Goal: Find specific page/section

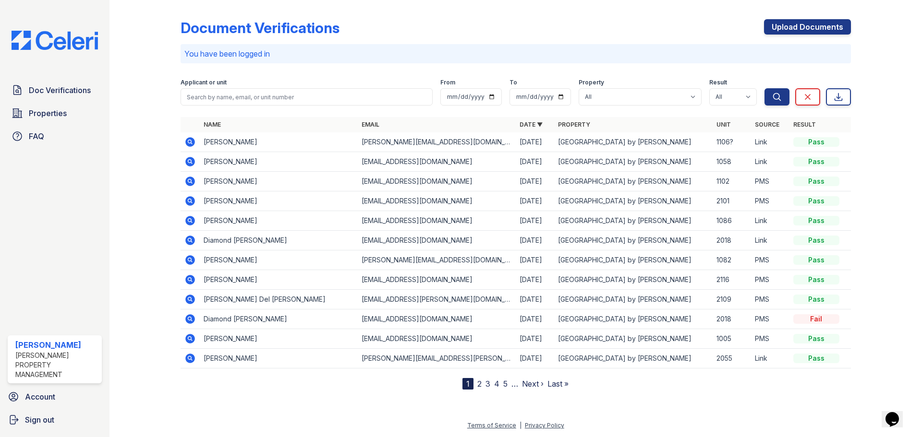
click at [530, 384] on link "Next ›" at bounding box center [533, 384] width 22 height 10
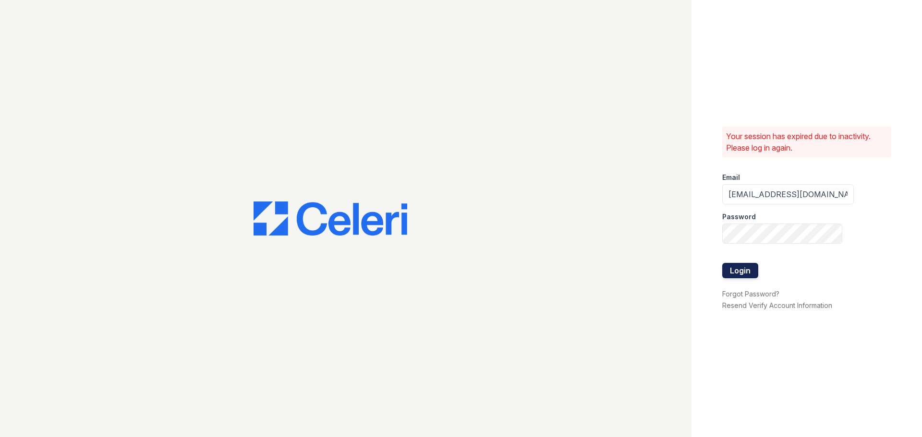
click at [732, 271] on button "Login" at bounding box center [740, 270] width 36 height 15
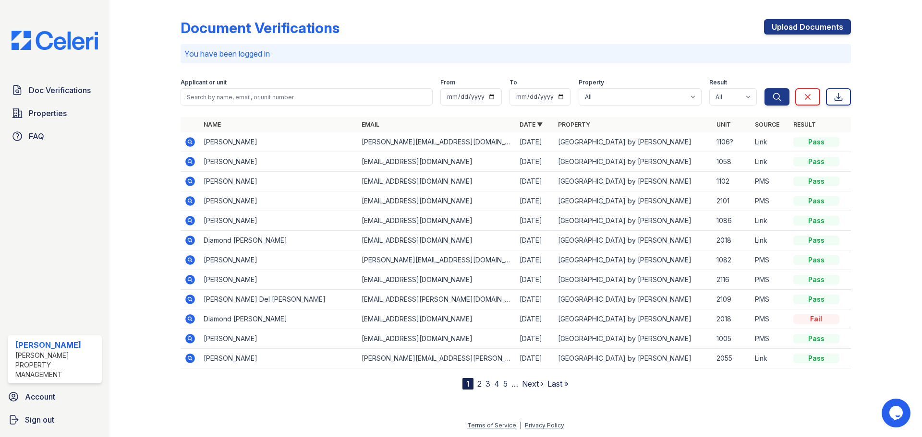
click at [534, 386] on link "Next ›" at bounding box center [533, 384] width 22 height 10
